Goal: Task Accomplishment & Management: Complete application form

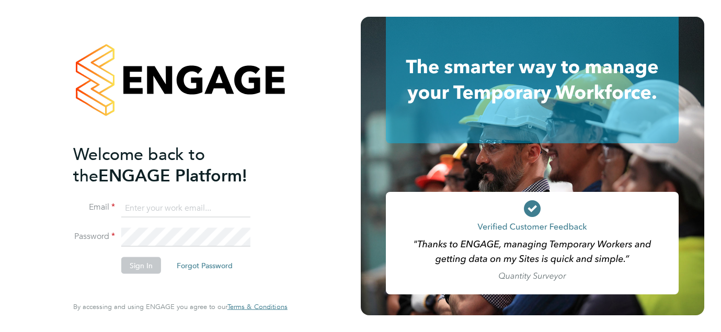
type input "fuzzworks@hotmail.com"
click at [143, 274] on li "Sign In Forgot Password" at bounding box center [175, 270] width 204 height 27
click at [140, 263] on button "Sign In" at bounding box center [141, 265] width 40 height 17
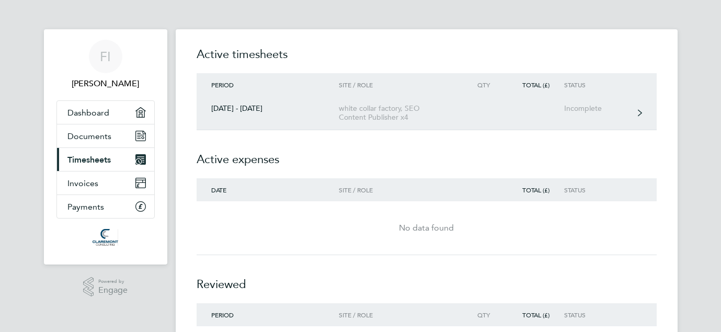
click at [254, 105] on div "[DATE] - [DATE]" at bounding box center [267, 108] width 143 height 9
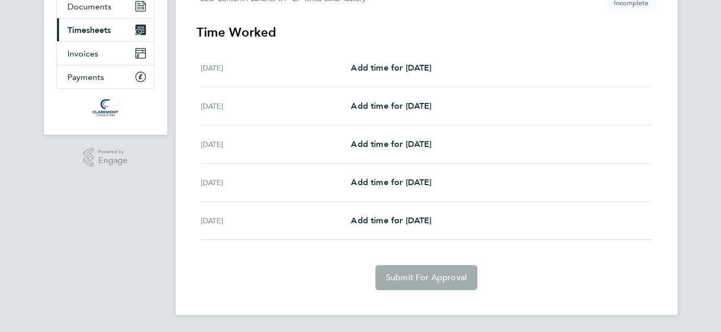
scroll to position [121, 0]
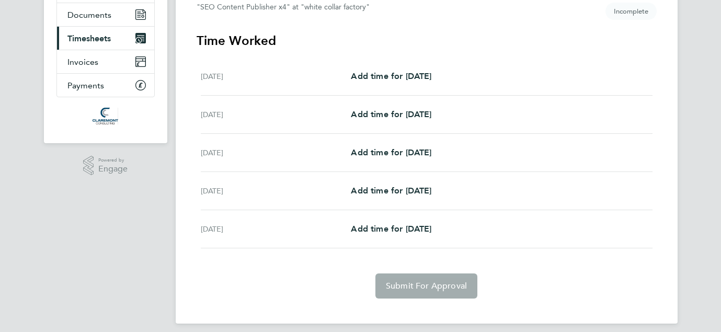
click at [394, 84] on div "[DATE] Add time for [DATE] Add time for [DATE]" at bounding box center [426, 76] width 451 height 38
click at [392, 76] on span "Add time for [DATE]" at bounding box center [391, 76] width 80 height 10
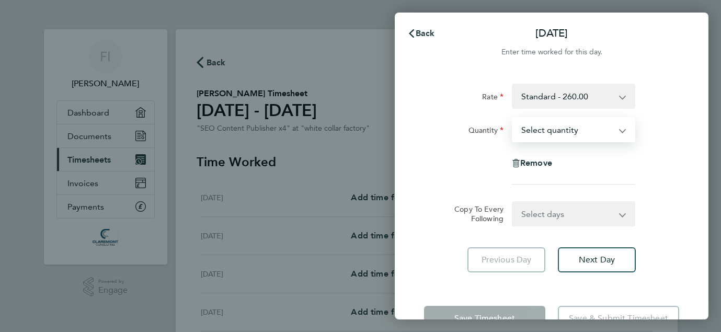
select select "1"
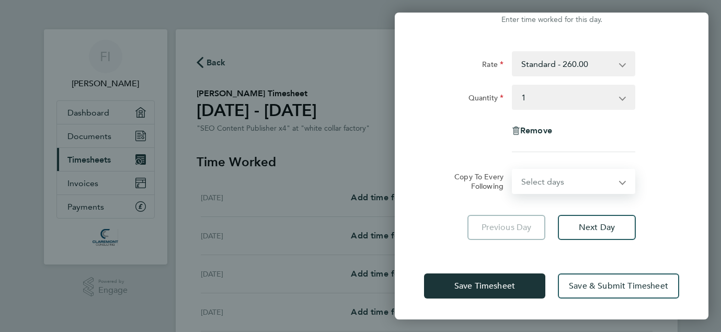
scroll to position [32, 0]
select select "DAY"
select select "[DATE]"
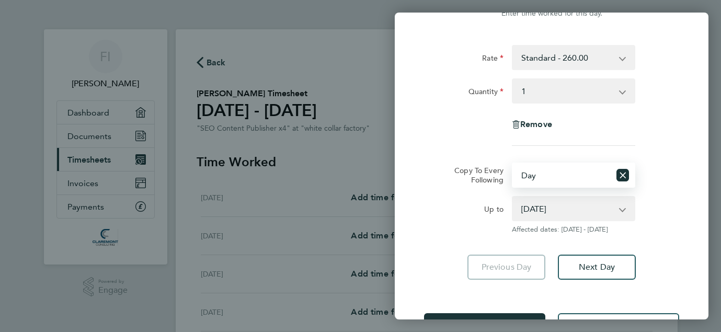
scroll to position [0, 0]
click at [621, 173] on icon "Reset selection" at bounding box center [622, 175] width 13 height 13
select select "0: null"
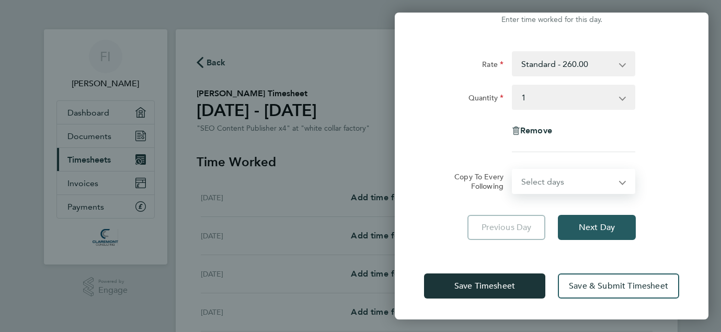
scroll to position [32, 0]
click at [600, 225] on span "Next Day" at bounding box center [596, 227] width 36 height 10
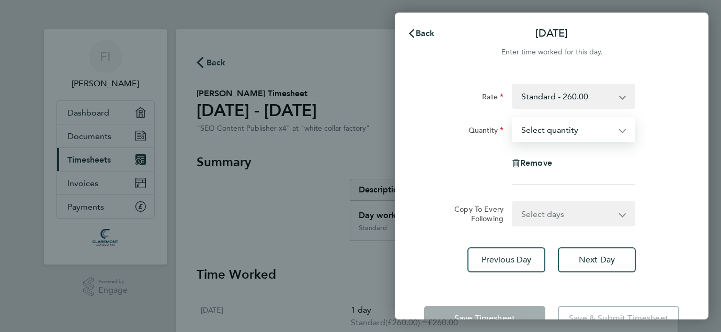
select select "1"
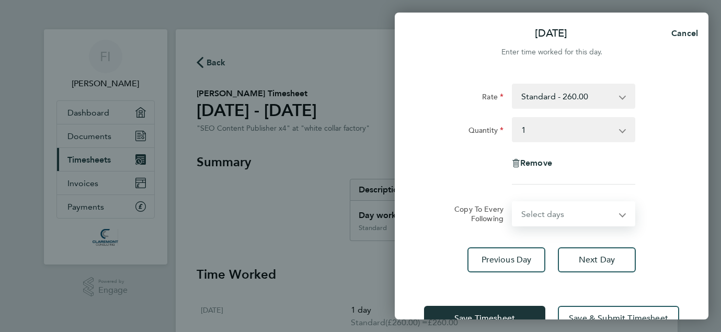
select select "WED"
select select "[DATE]"
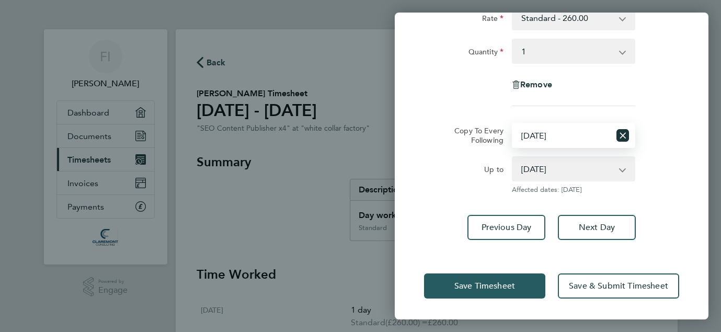
scroll to position [78, 0]
click at [514, 282] on span "Save Timesheet" at bounding box center [484, 286] width 61 height 10
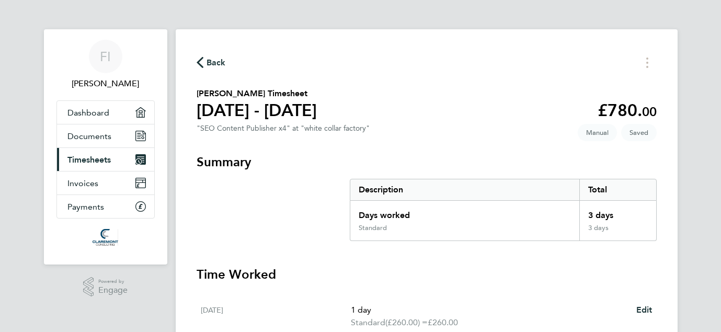
click at [203, 62] on span "Back" at bounding box center [210, 62] width 29 height 10
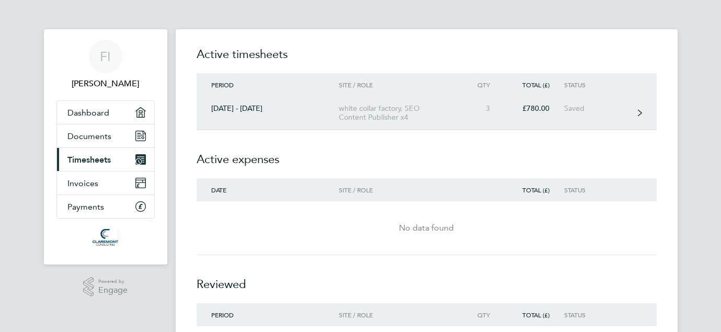
click at [265, 112] on div "[DATE] - [DATE]" at bounding box center [267, 108] width 143 height 9
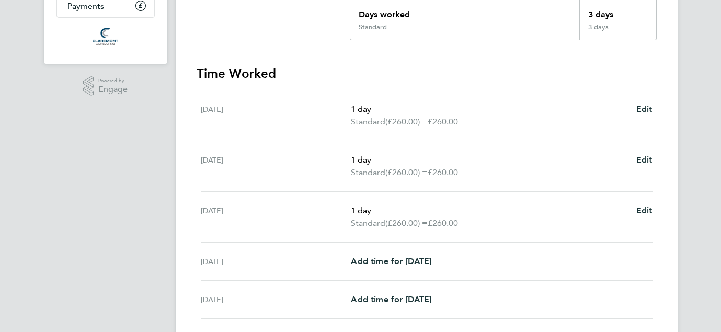
scroll to position [210, 0]
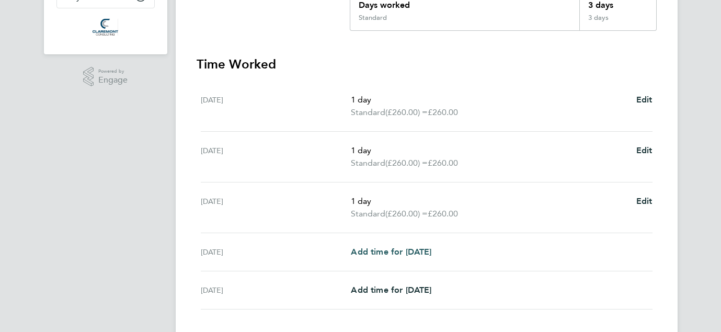
click at [386, 251] on span "Add time for [DATE]" at bounding box center [391, 252] width 80 height 10
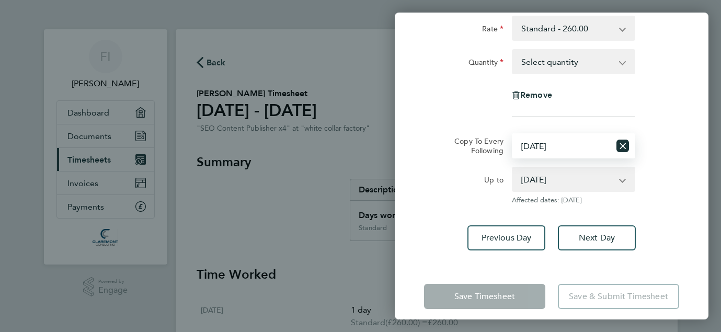
scroll to position [73, 0]
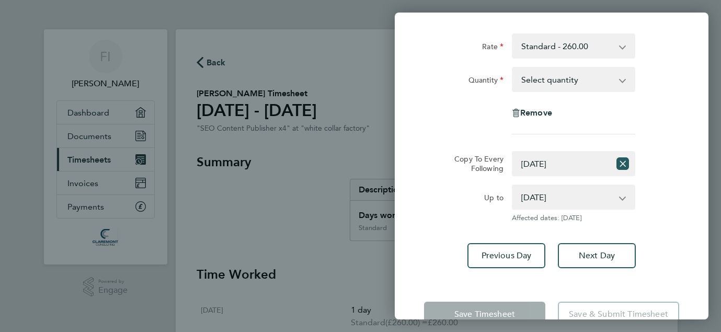
click at [621, 160] on icon "Reset selection" at bounding box center [622, 163] width 13 height 13
select select "0: null"
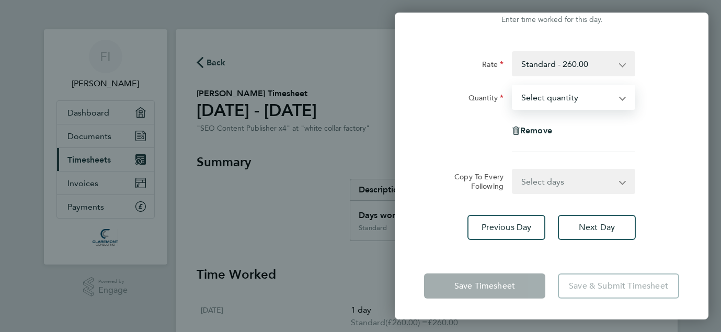
select select "1"
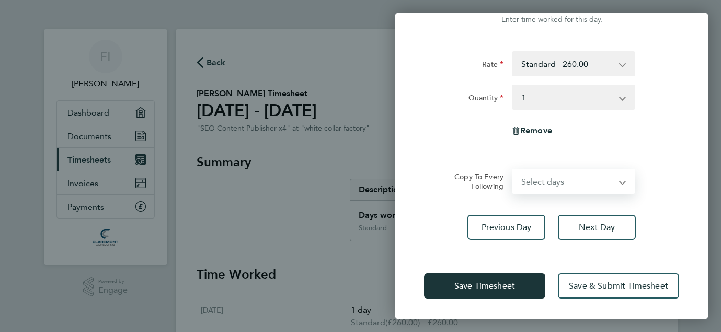
select select "FRI"
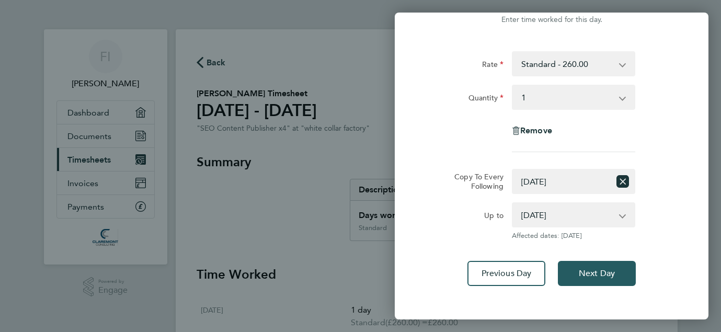
click at [580, 273] on span "Next Day" at bounding box center [596, 273] width 36 height 10
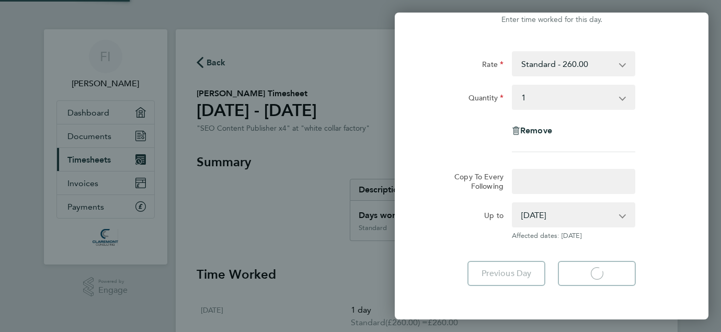
scroll to position [7, 0]
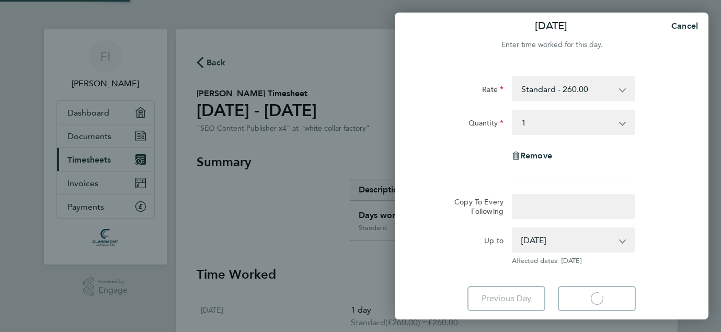
select select "1"
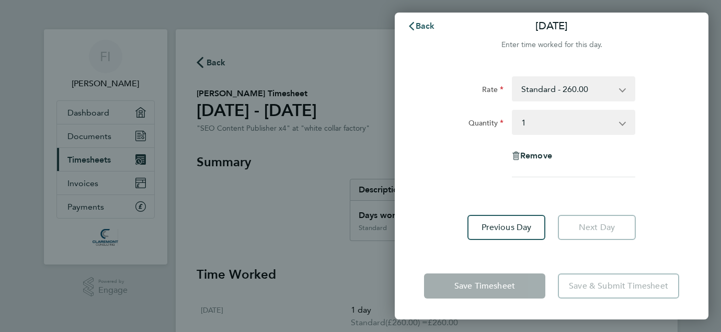
click at [415, 27] on icon "button" at bounding box center [411, 26] width 8 height 8
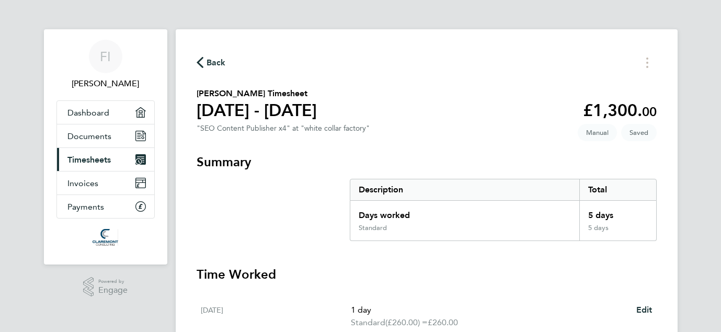
click at [204, 66] on span "Back" at bounding box center [210, 62] width 29 height 10
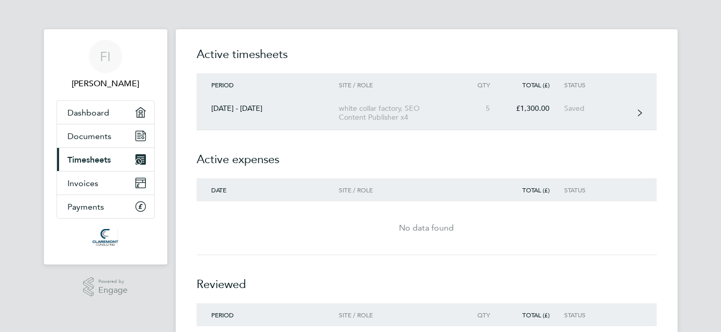
click at [270, 110] on div "[DATE] - [DATE]" at bounding box center [267, 108] width 143 height 9
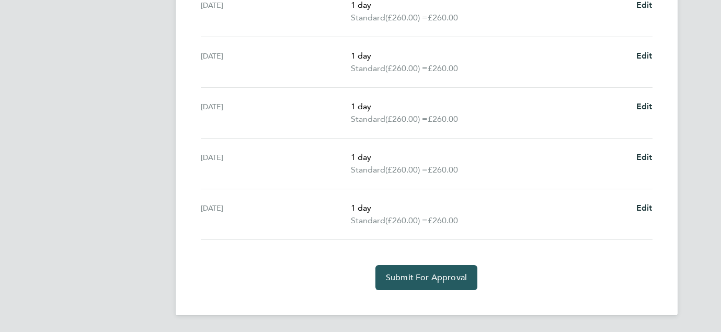
click at [429, 281] on span "Submit For Approval" at bounding box center [426, 277] width 81 height 10
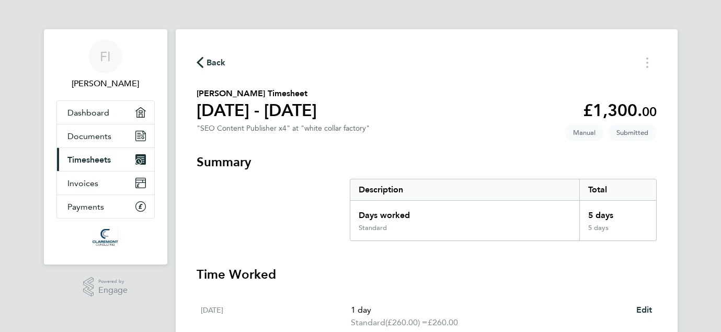
click at [107, 163] on span "Timesheets" at bounding box center [88, 160] width 43 height 10
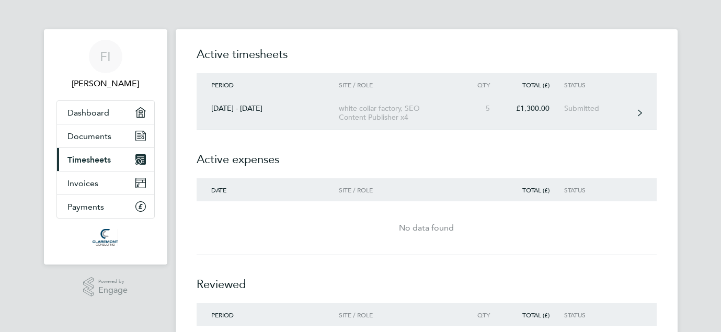
click at [244, 107] on div "[DATE] - [DATE]" at bounding box center [267, 108] width 143 height 9
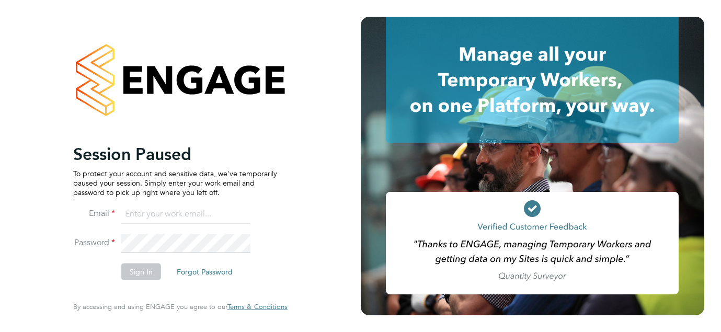
type input "[EMAIL_ADDRESS][DOMAIN_NAME]"
click at [144, 268] on button "Sign In" at bounding box center [141, 271] width 40 height 17
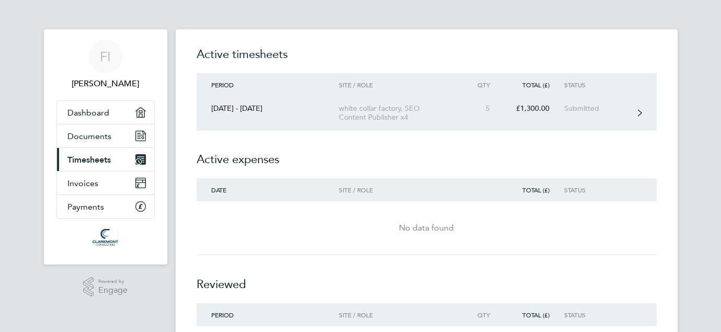
click at [244, 103] on link "25 - 31 Aug 2025 white collar factory, SEO Content Publisher x4 5 £1,300.00 Sub…" at bounding box center [426, 113] width 460 height 34
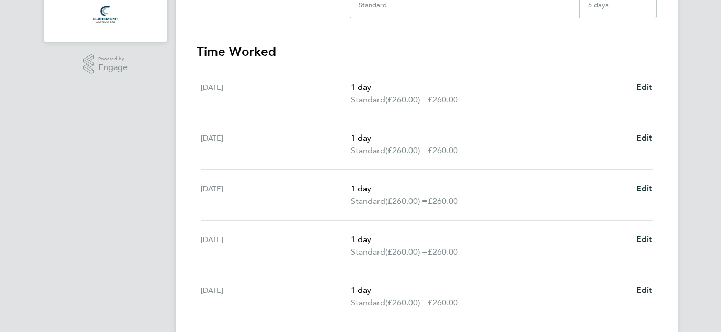
scroll to position [222, 0]
click at [645, 89] on span "Edit" at bounding box center [644, 88] width 16 height 10
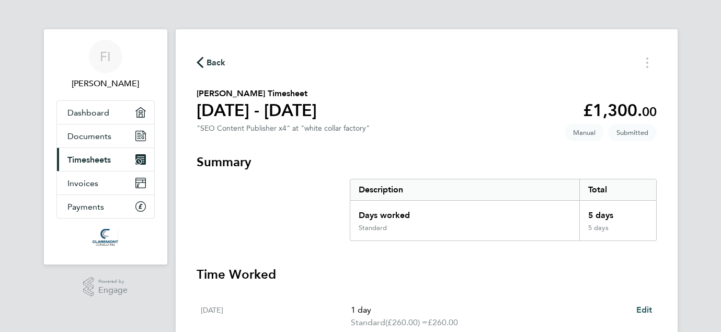
select select "1"
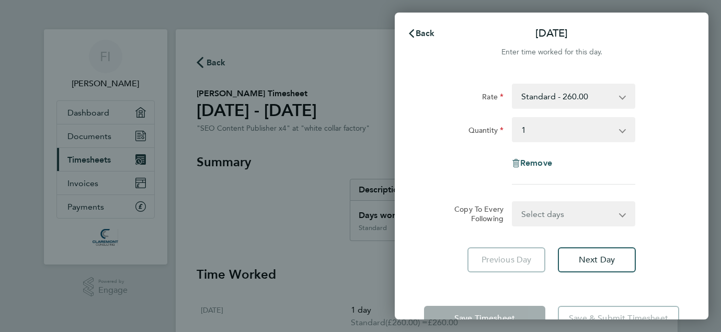
click at [526, 164] on span "Remove" at bounding box center [536, 163] width 32 height 10
select select "null"
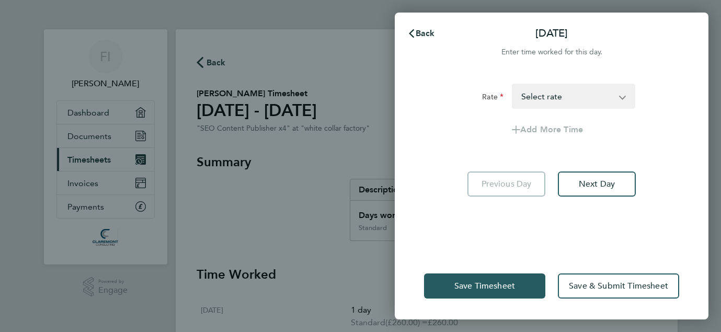
click at [493, 290] on span "Save Timesheet" at bounding box center [484, 286] width 61 height 10
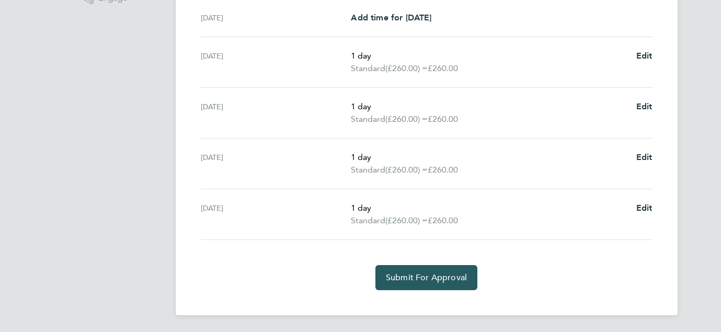
scroll to position [292, 0]
click at [463, 285] on button "Submit For Approval" at bounding box center [426, 277] width 102 height 25
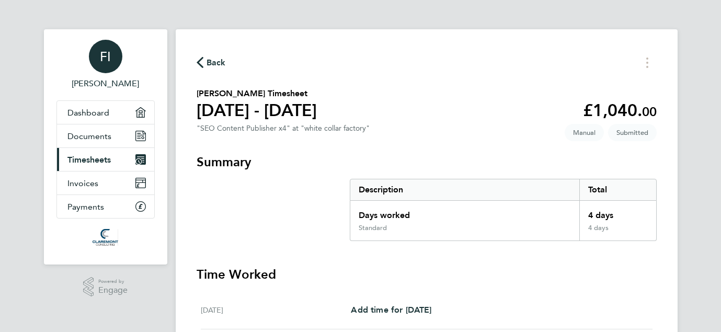
scroll to position [0, 0]
click at [122, 109] on link "Dashboard" at bounding box center [105, 112] width 97 height 23
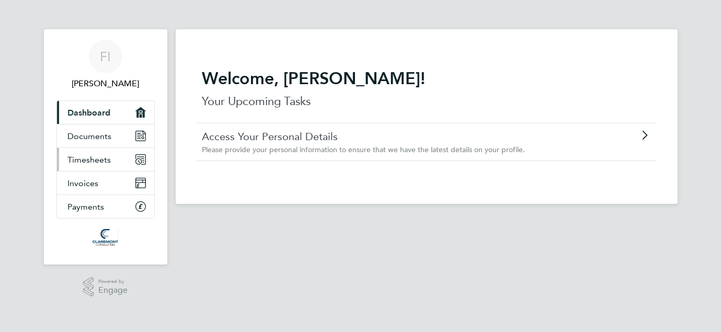
click at [95, 155] on span "Timesheets" at bounding box center [88, 160] width 43 height 10
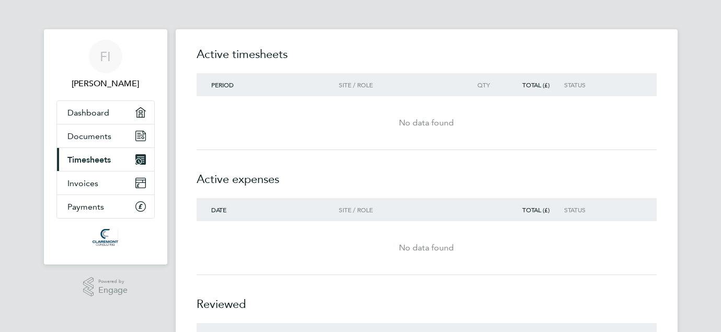
click at [106, 164] on link "Current page: Timesheets" at bounding box center [105, 159] width 97 height 23
